Goal: Task Accomplishment & Management: Complete application form

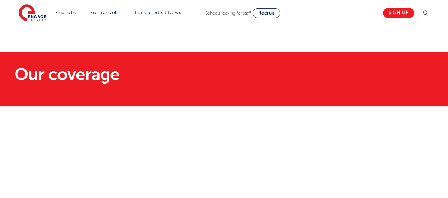
click at [203, 61] on section "Our coverage" at bounding box center [224, 79] width 448 height 55
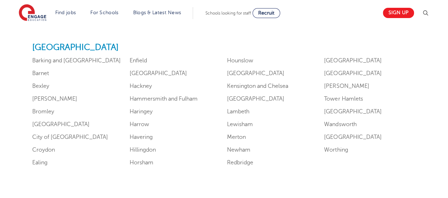
scroll to position [453, 0]
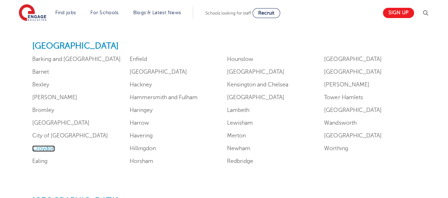
click at [41, 149] on link "Croydon" at bounding box center [43, 148] width 23 height 6
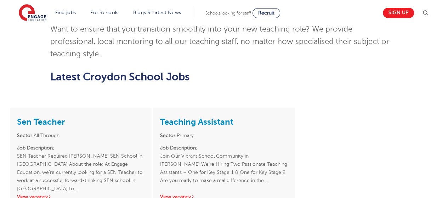
scroll to position [836, 0]
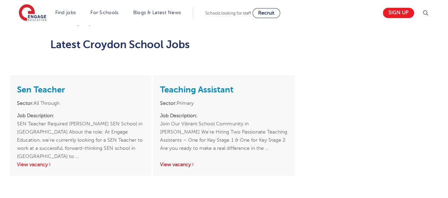
click at [182, 162] on link "View vacancy" at bounding box center [177, 164] width 35 height 5
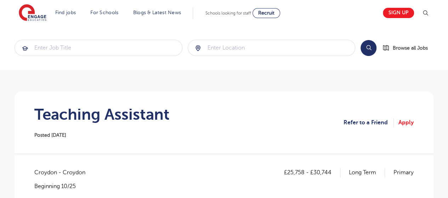
click at [227, 101] on section "Teaching Assistant Posted 23/09/25 Refer to a Friend Apply" at bounding box center [224, 122] width 408 height 62
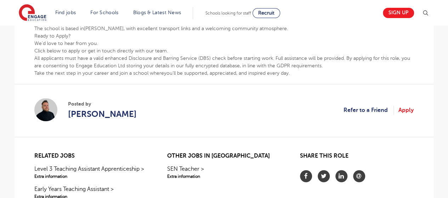
scroll to position [439, 0]
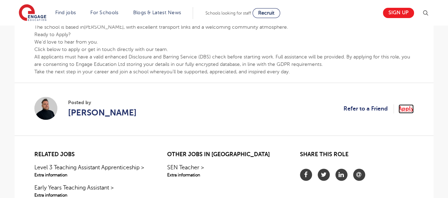
click at [409, 111] on link "Apply" at bounding box center [405, 108] width 15 height 9
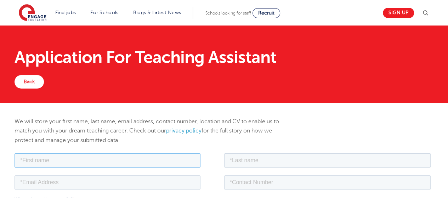
click at [186, 157] on input "text" at bounding box center [108, 160] width 186 height 14
type input "TEMILOLUWA"
type input "ADEDOKUN"
type input "[EMAIL_ADDRESS][DOMAIN_NAME]"
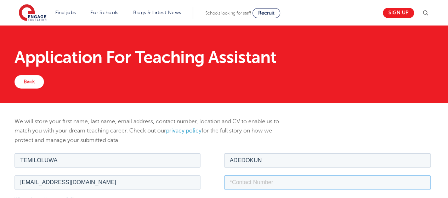
type input "[PHONE_NUMBER]"
click at [178, 143] on p "We will store your first name, last name, email address, contact number, locati…" at bounding box center [153, 131] width 276 height 28
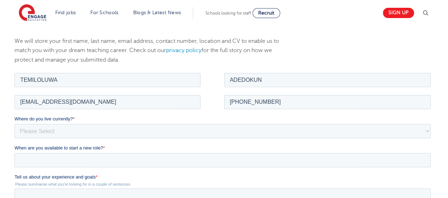
scroll to position [113, 0]
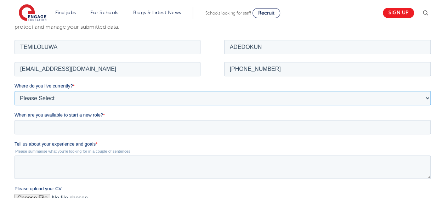
click at [137, 101] on select "Please Select [GEOGRAPHIC_DATA] [GEOGRAPHIC_DATA] [GEOGRAPHIC_DATA] [GEOGRAPHIC…" at bounding box center [223, 98] width 416 height 14
select select "UK"
click at [15, 91] on select "Please Select [GEOGRAPHIC_DATA] [GEOGRAPHIC_DATA] [GEOGRAPHIC_DATA] [GEOGRAPHIC…" at bounding box center [223, 98] width 416 height 14
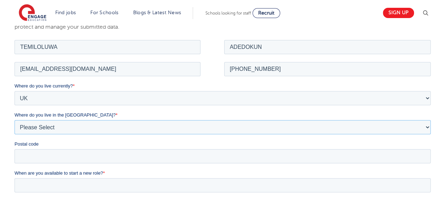
click at [26, 127] on select "Please Select Overseas [GEOGRAPHIC_DATA] [GEOGRAPHIC_DATA] [GEOGRAPHIC_DATA] [G…" at bounding box center [223, 127] width 416 height 14
select select "City of [GEOGRAPHIC_DATA]"
click at [15, 120] on select "Please Select Overseas [GEOGRAPHIC_DATA] [GEOGRAPHIC_DATA] [GEOGRAPHIC_DATA] [G…" at bounding box center [223, 127] width 416 height 14
click at [94, 154] on input "Postal code" at bounding box center [223, 156] width 416 height 14
type input "CR09BN"
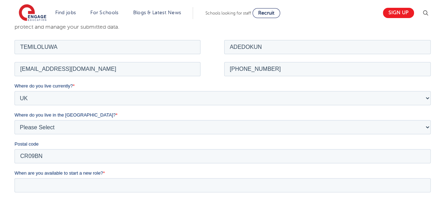
click at [132, 172] on label "When are you available to start a new role? *" at bounding box center [224, 172] width 419 height 7
click at [132, 178] on input "When are you available to start a new role? *" at bounding box center [223, 185] width 416 height 14
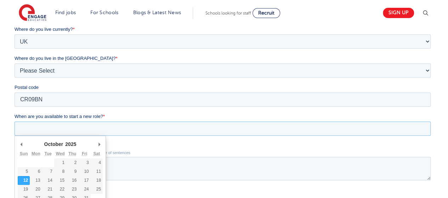
scroll to position [184, 0]
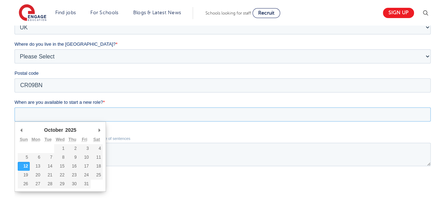
click at [118, 110] on input "When are you available to start a new role? *" at bounding box center [223, 114] width 416 height 14
type div "[DATE]"
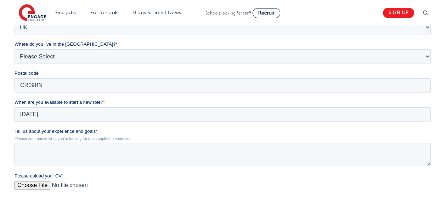
type input "[DATE]"
click at [42, 184] on input "Please upload your CV" at bounding box center [223, 188] width 416 height 14
type input "C:\fakepath\MY RESUME.docx"
click at [128, 133] on label "Tell us about your experience and goals *" at bounding box center [224, 131] width 419 height 7
click at [128, 143] on textarea "Tell us about your experience and goals *" at bounding box center [223, 154] width 416 height 23
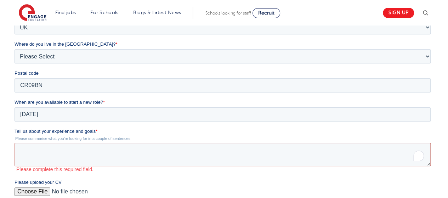
click at [439, 139] on div "We will store your first name, last name, email address, contact number, locati…" at bounding box center [224, 111] width 448 height 384
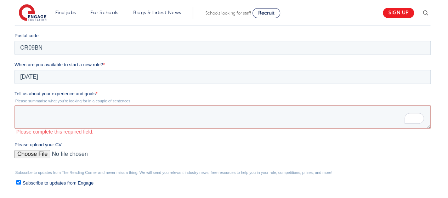
scroll to position [227, 0]
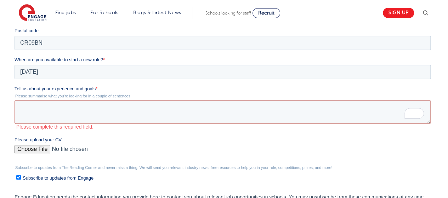
click at [268, 173] on ul "Subscribe to updates from Engage" at bounding box center [223, 177] width 416 height 10
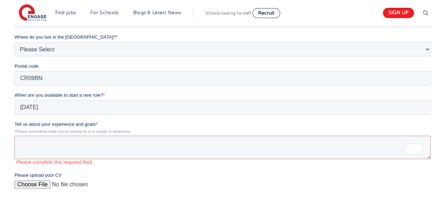
scroll to position [223, 0]
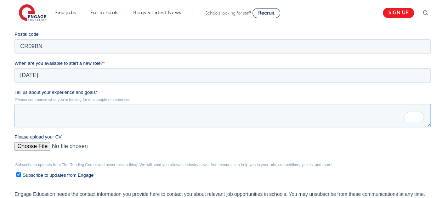
click at [82, 109] on textarea "Tell us about your experience and goals *" at bounding box center [223, 115] width 416 height 23
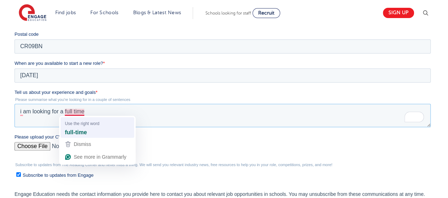
click at [75, 126] on span "Use the right word" at bounding box center [82, 123] width 34 height 7
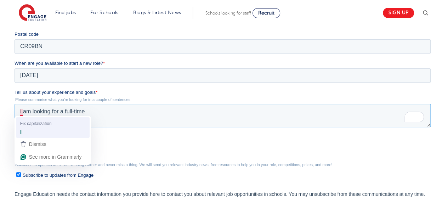
click at [25, 127] on div "I" at bounding box center [53, 131] width 68 height 11
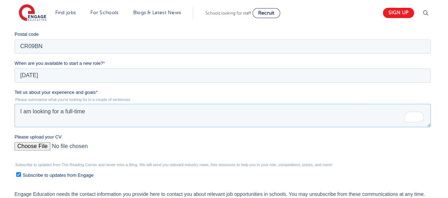
click at [88, 111] on textarea "I am looking for a full-time" at bounding box center [223, 115] width 416 height 23
click at [152, 97] on legend "Please summarise what you're looking for in a couple of sentences" at bounding box center [224, 99] width 419 height 4
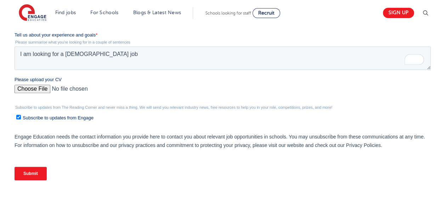
scroll to position [217, 0]
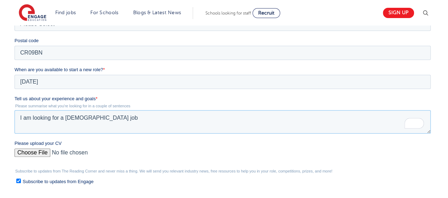
click at [98, 119] on textarea "I am looking for a [DEMOGRAPHIC_DATA] job" at bounding box center [223, 121] width 416 height 23
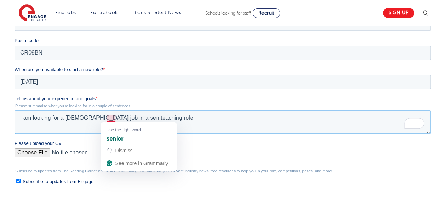
click at [115, 119] on textarea "I am looking for a [DEMOGRAPHIC_DATA] job in a sen teaching role" at bounding box center [223, 121] width 416 height 23
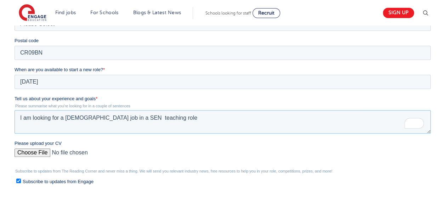
click at [123, 118] on textarea "I am looking for a [DEMOGRAPHIC_DATA] job in a SEN teaching role" at bounding box center [223, 121] width 416 height 23
click at [148, 118] on textarea "I am looking for a [DEMOGRAPHIC_DATA] job in a SEN Teaching role" at bounding box center [223, 121] width 416 height 23
click at [159, 118] on textarea "I am looking for a [DEMOGRAPHIC_DATA] job in a SEN Teaching Role" at bounding box center [223, 121] width 416 height 23
type textarea "I am looking for a [DEMOGRAPHIC_DATA] job in a SEN Teaching Role"
click at [406, 162] on input "Please upload your CV" at bounding box center [223, 155] width 416 height 14
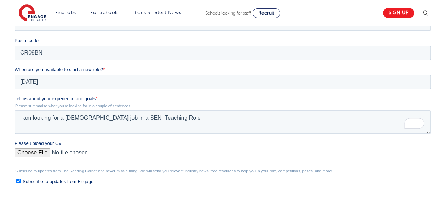
click at [32, 150] on input "Please upload your CV" at bounding box center [223, 155] width 416 height 14
type input "C:\fakepath\MY RESUME.docx"
click at [144, 141] on label "Please upload your CV" at bounding box center [224, 143] width 419 height 7
click at [144, 148] on input "Please upload your CV" at bounding box center [223, 155] width 416 height 14
click at [360, 180] on label "Subscribe to updates from Engage" at bounding box center [223, 180] width 414 height 7
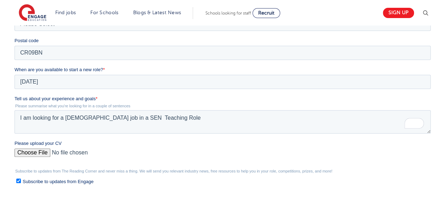
click at [21, 180] on input "Subscribe to updates from Engage" at bounding box center [18, 180] width 5 height 5
click at [360, 180] on label "Subscribe to updates from Engage" at bounding box center [223, 180] width 414 height 7
click at [21, 180] on input "Subscribe to updates from Engage" at bounding box center [18, 180] width 5 height 5
checkbox input "true"
click at [439, 43] on div "We will store your first name, last name, email address, contact number, locati…" at bounding box center [224, 75] width 448 height 378
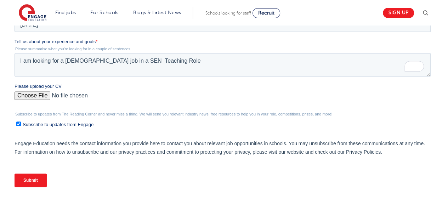
scroll to position [273, 0]
click at [27, 180] on input "Submit" at bounding box center [31, 180] width 32 height 13
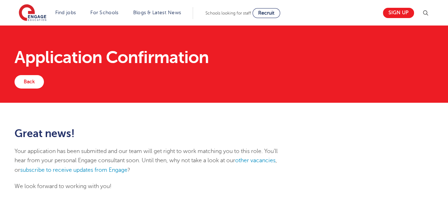
click at [210, 131] on h2 "Great news!" at bounding box center [153, 133] width 276 height 12
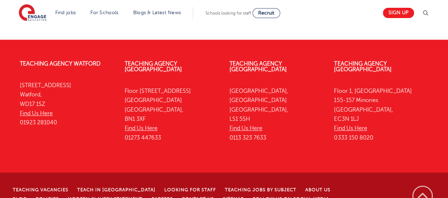
scroll to position [184, 0]
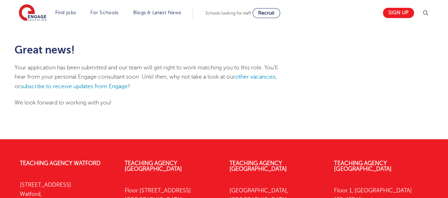
scroll to position [0, 0]
